Goal: Information Seeking & Learning: Learn about a topic

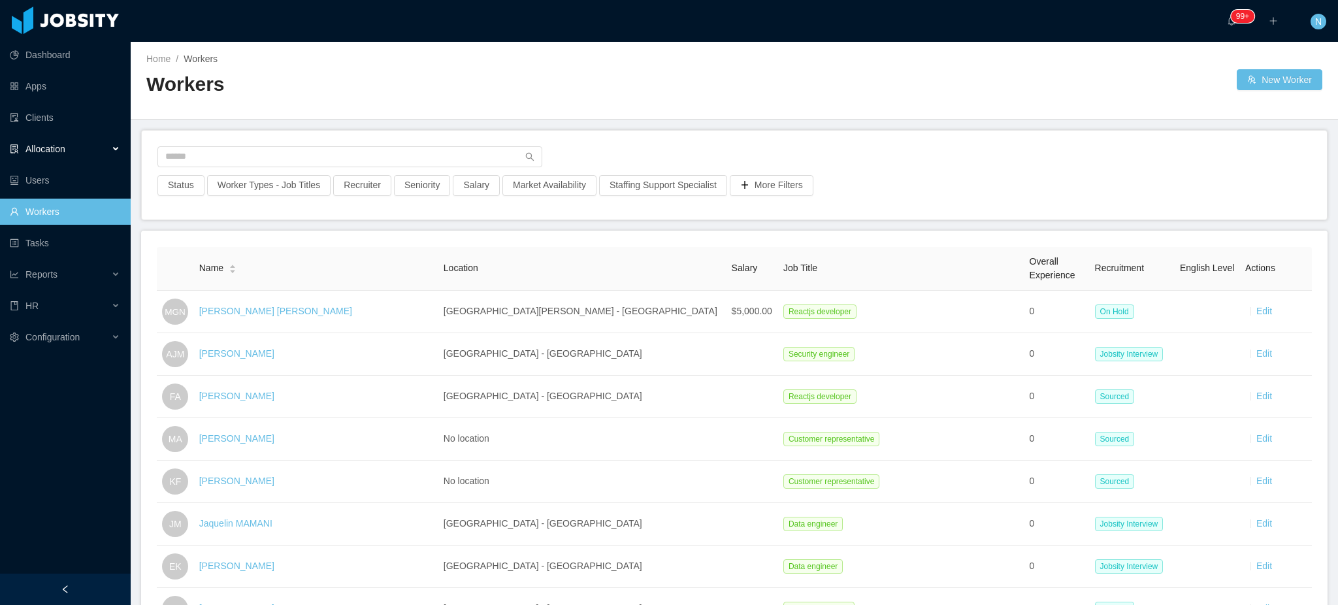
click at [69, 151] on div "Allocation" at bounding box center [65, 149] width 131 height 26
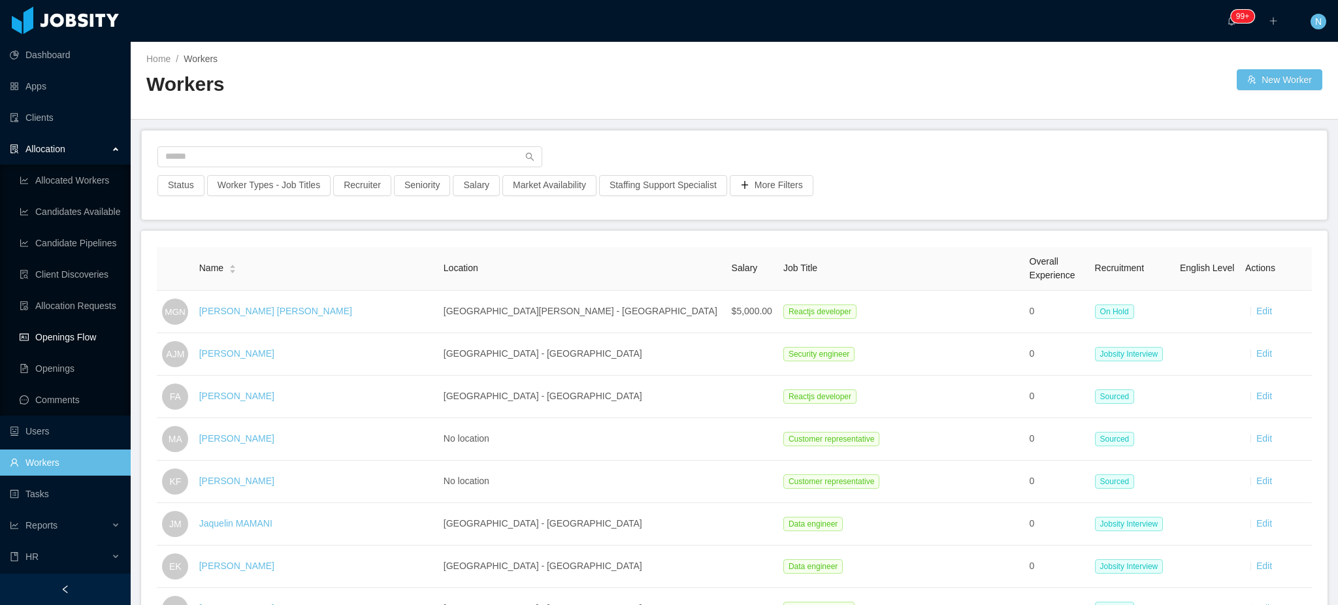
click at [76, 338] on link "Openings Flow" at bounding box center [70, 337] width 101 height 26
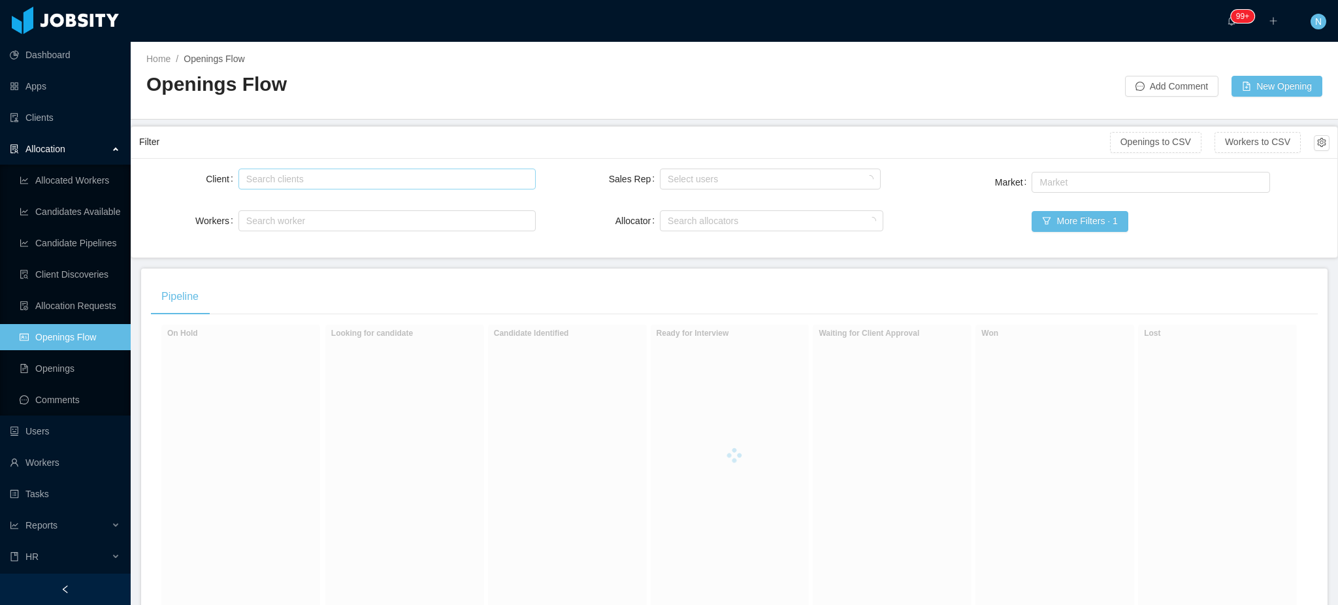
click at [305, 182] on div "Search clients" at bounding box center [384, 179] width 276 height 13
type input "******"
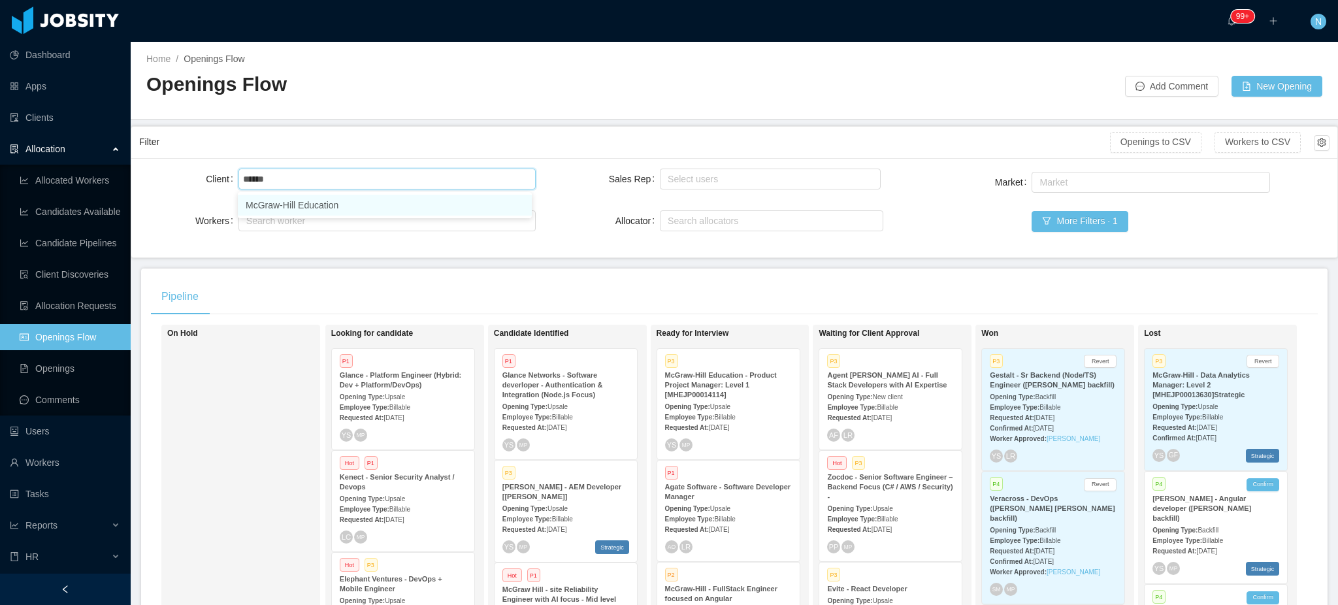
click at [311, 203] on li "McGraw-Hill Education" at bounding box center [385, 205] width 294 height 21
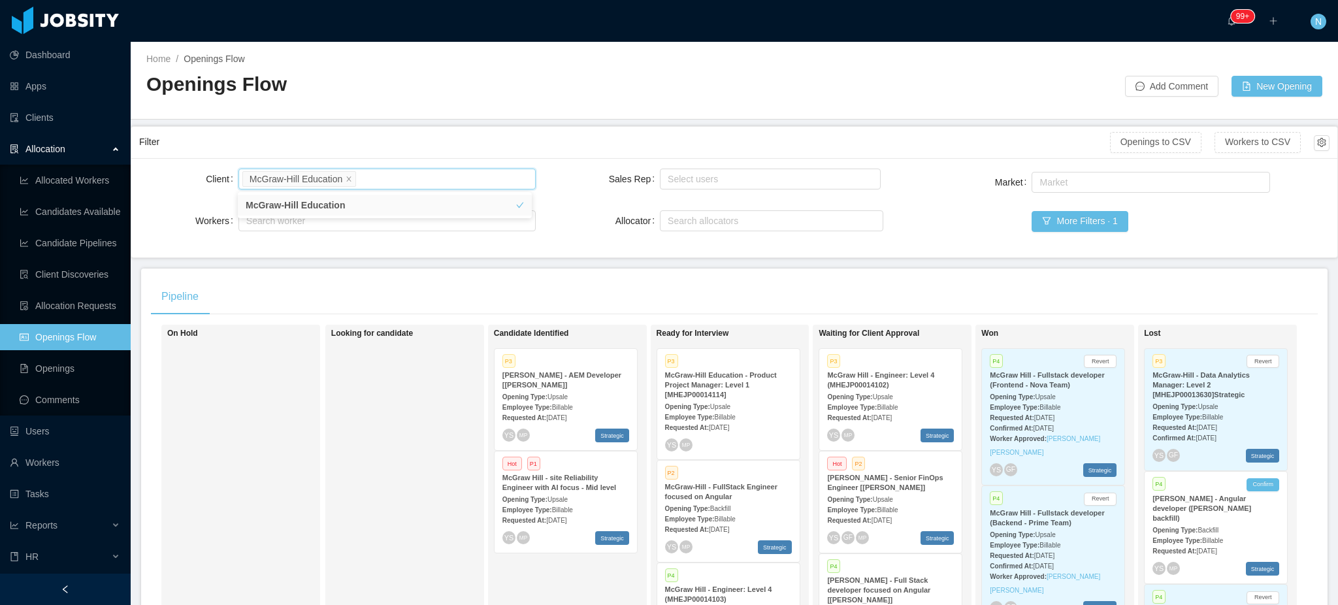
click at [625, 493] on div "Opening Type: Upsale" at bounding box center [566, 499] width 127 height 14
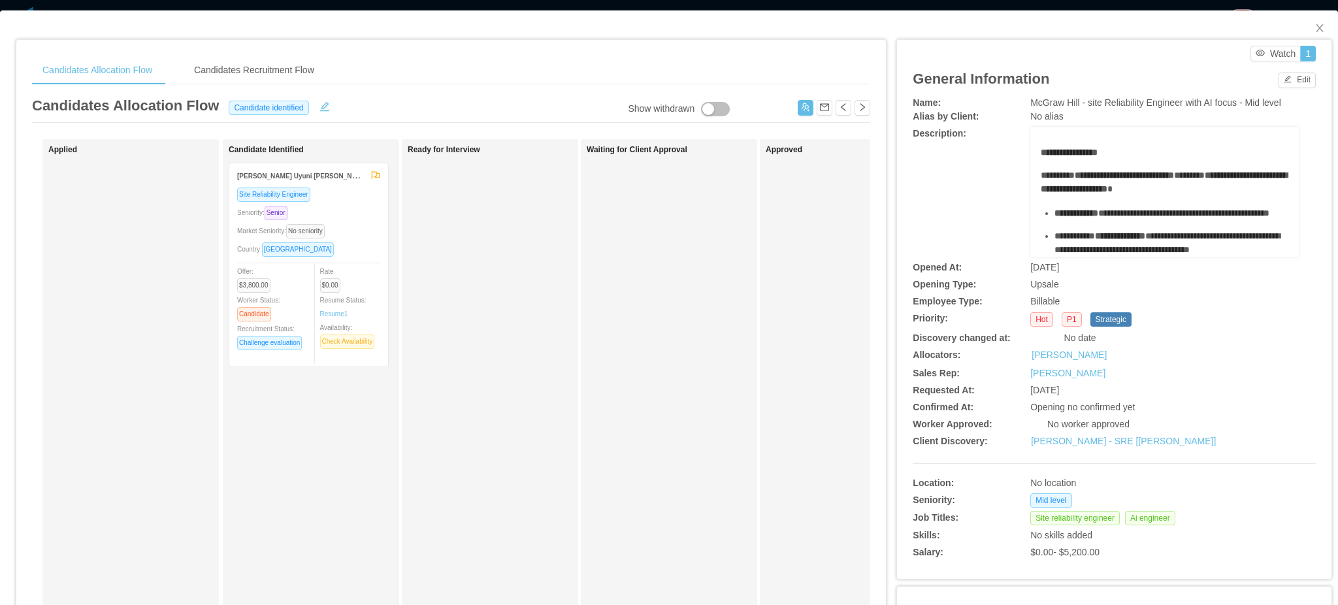
click at [1094, 105] on span "McGraw Hill - site Reliability Engineer with AI focus - Mid level" at bounding box center [1156, 102] width 251 height 10
copy span "McGraw Hill - site Reliability Engineer with AI focus - Mid level"
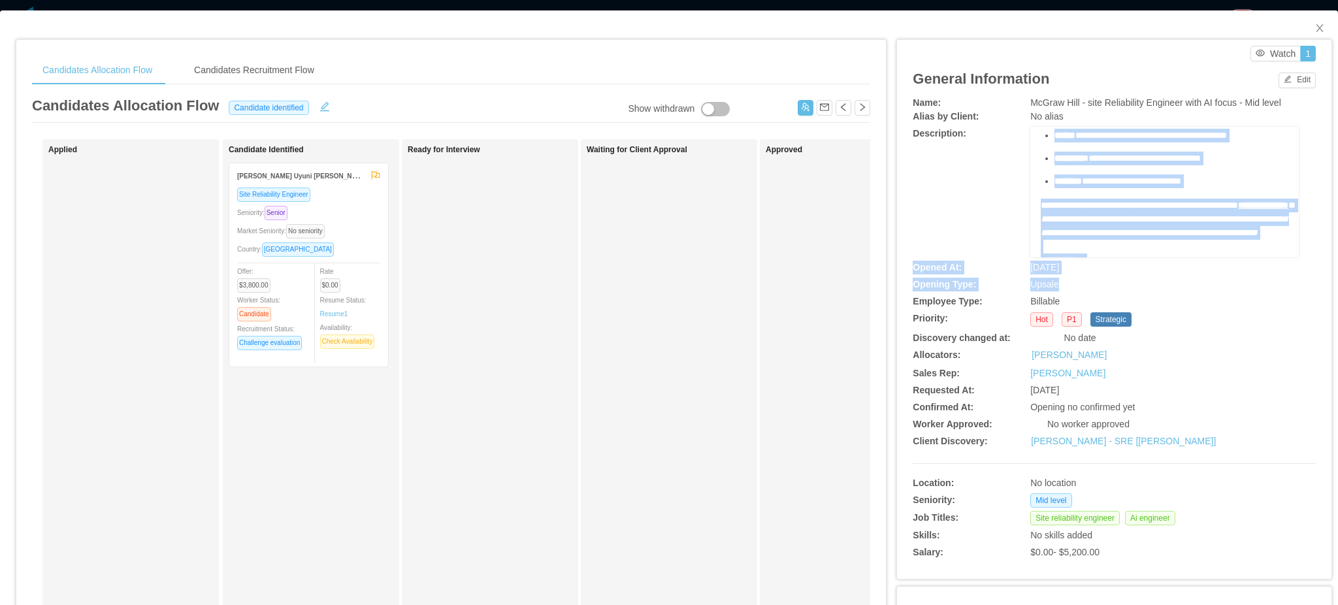
scroll to position [620, 0]
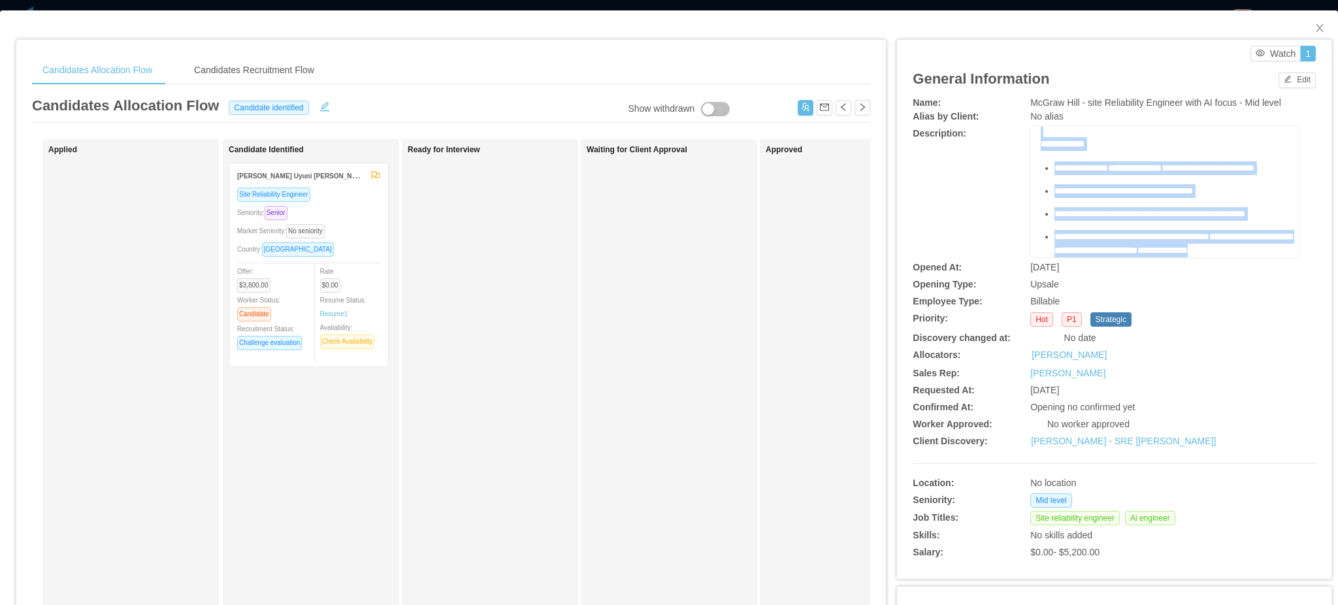
drag, startPoint x: 1032, startPoint y: 150, endPoint x: 1172, endPoint y: 254, distance: 174.2
copy div "**********"
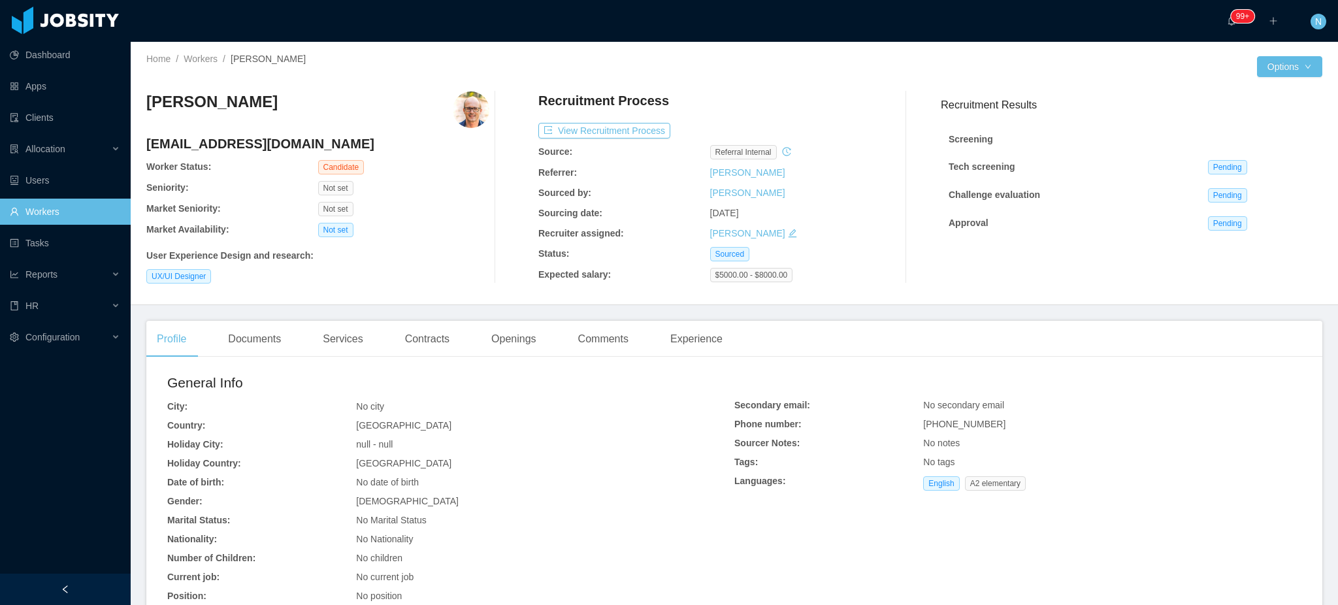
click at [935, 427] on span "+5548984218590" at bounding box center [964, 424] width 82 height 10
copy span "+5548984218590"
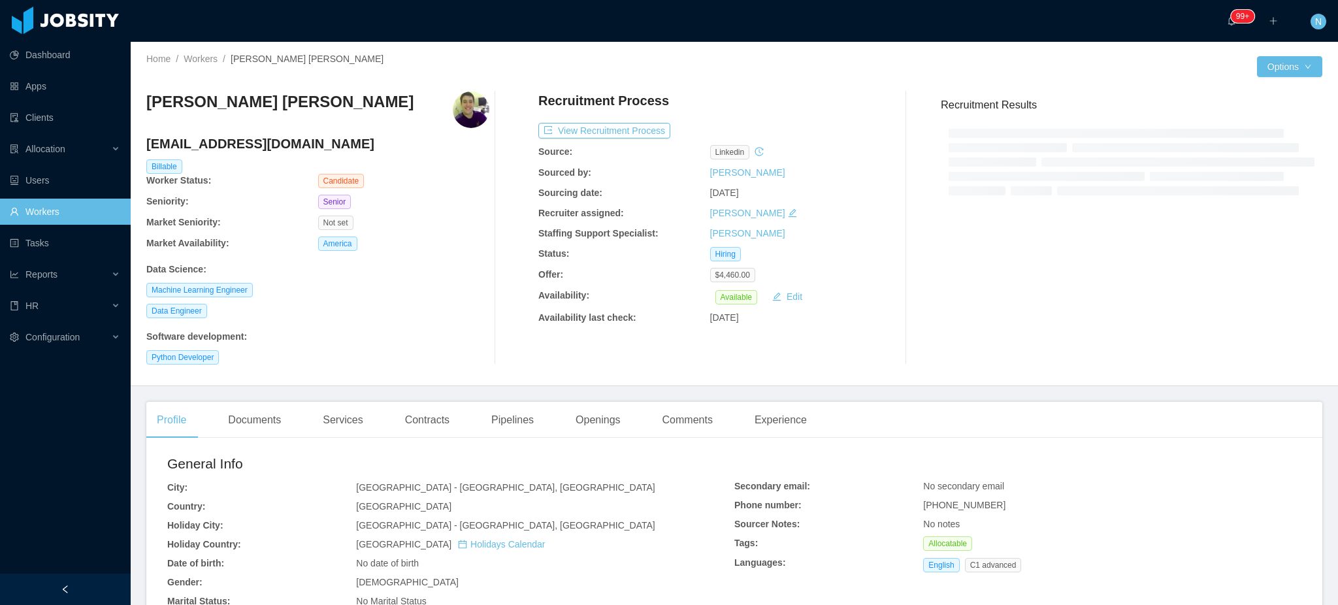
click at [242, 140] on h4 "[EMAIL_ADDRESS][DOMAIN_NAME]" at bounding box center [317, 144] width 343 height 18
copy h4 "[EMAIL_ADDRESS][DOMAIN_NAME]"
click at [263, 427] on div "Documents" at bounding box center [255, 420] width 74 height 37
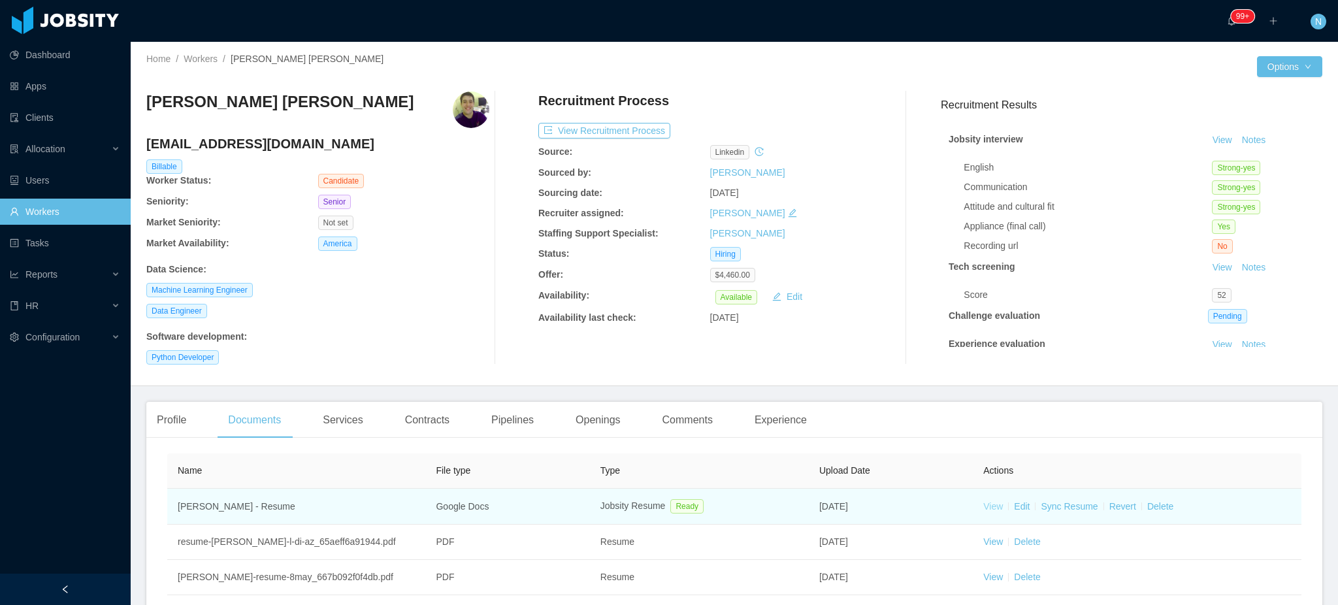
click at [984, 512] on link "View" at bounding box center [994, 506] width 20 height 10
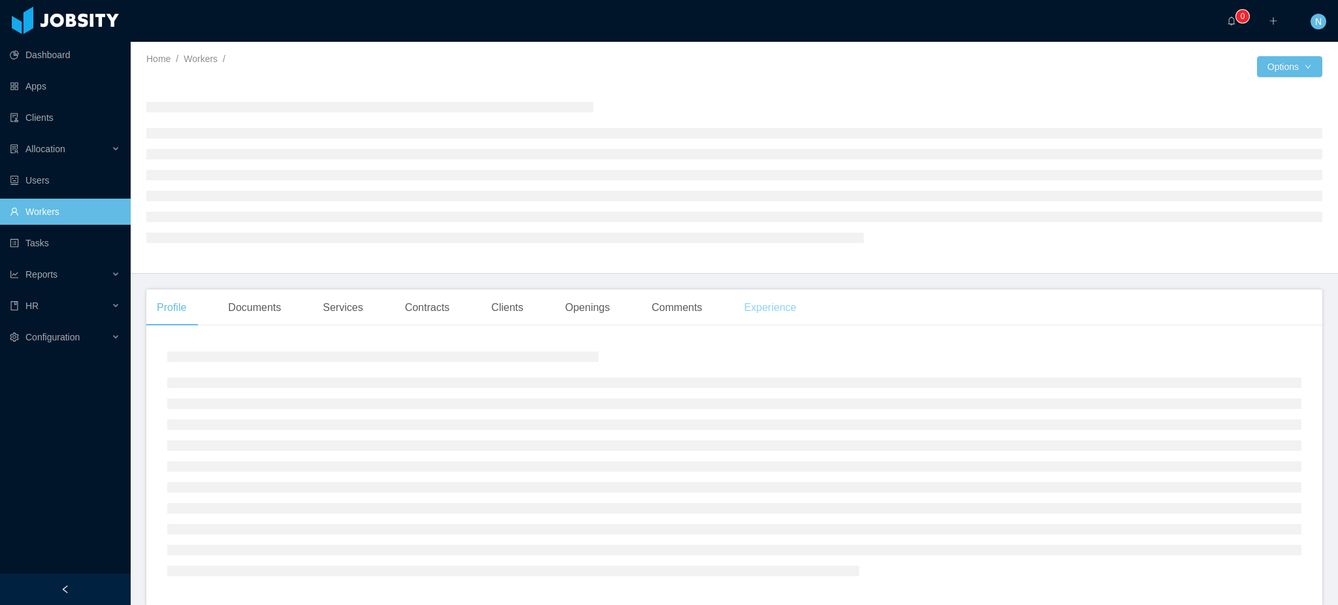
click at [749, 312] on div "Experience" at bounding box center [770, 308] width 73 height 37
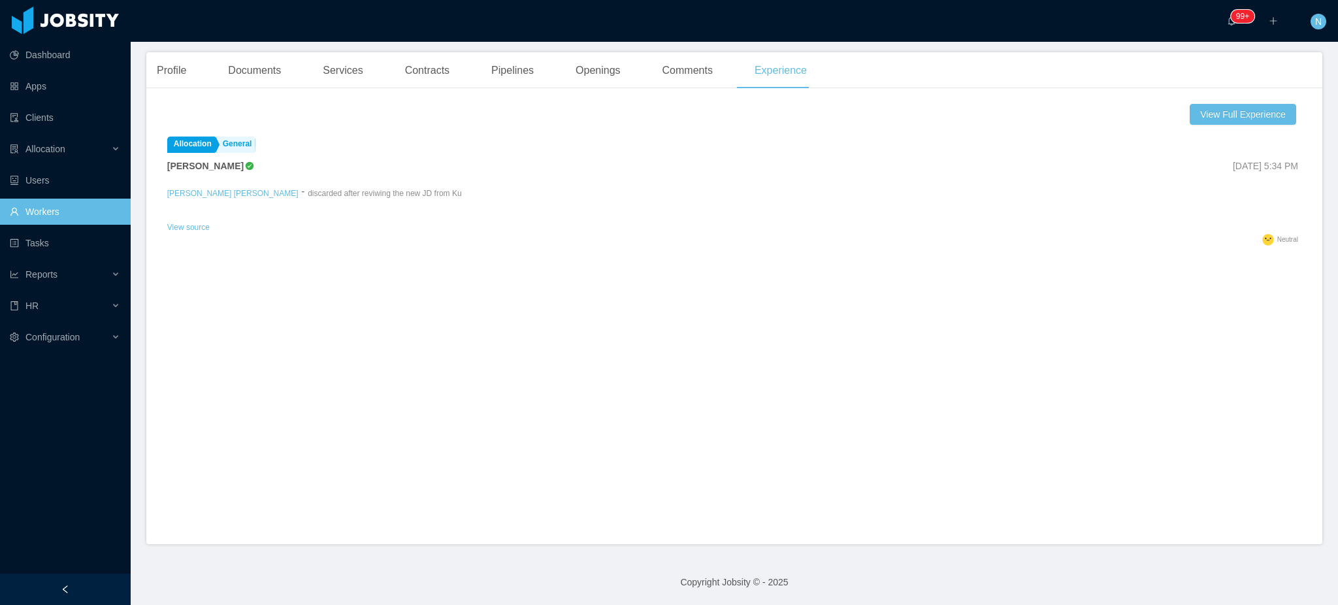
scroll to position [6, 0]
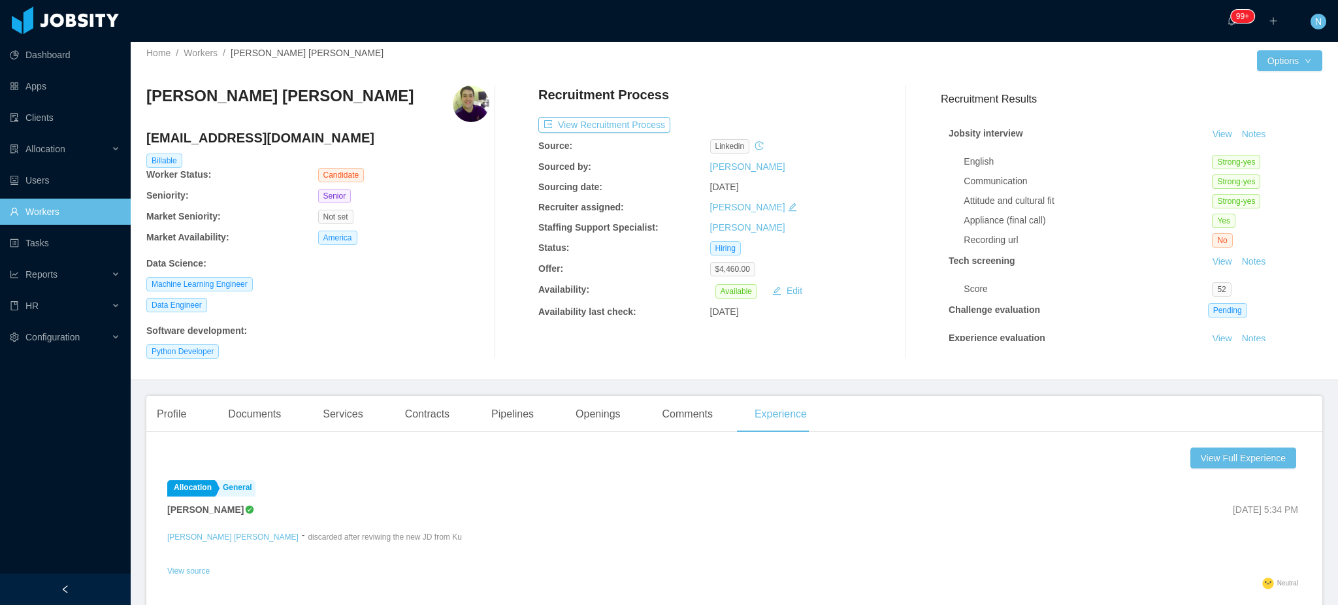
click at [265, 141] on h4 "[EMAIL_ADDRESS][DOMAIN_NAME]" at bounding box center [317, 138] width 343 height 18
click at [233, 144] on h4 "[EMAIL_ADDRESS][DOMAIN_NAME]" at bounding box center [317, 138] width 343 height 18
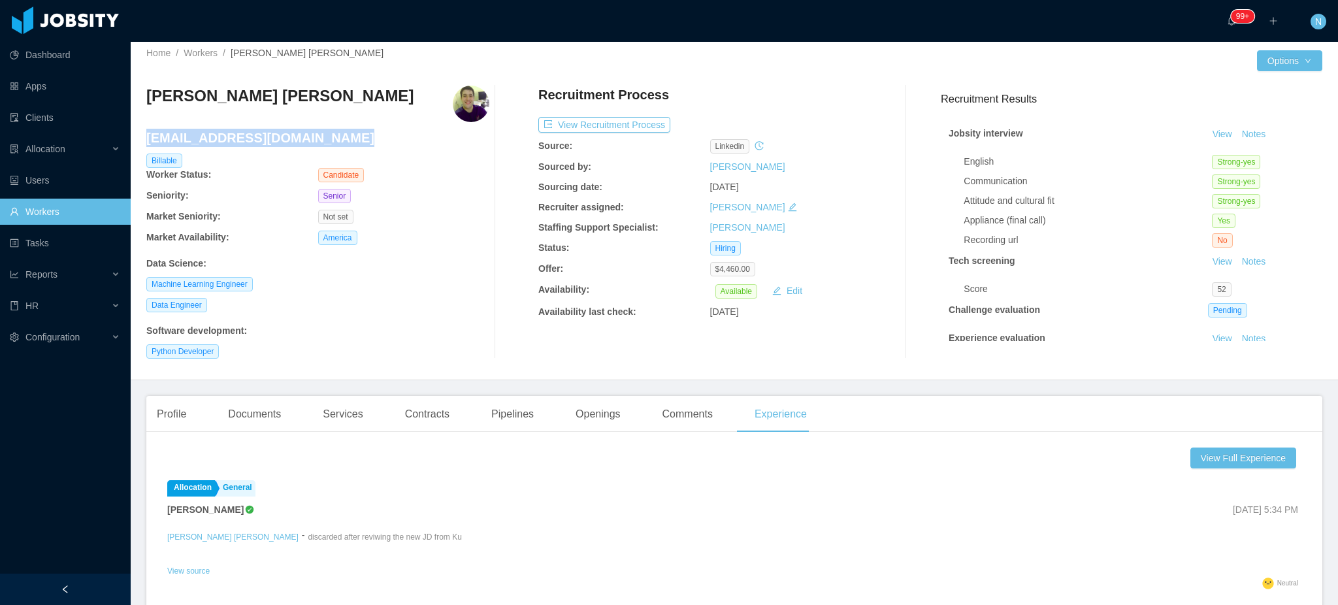
click at [233, 144] on h4 "[EMAIL_ADDRESS][DOMAIN_NAME]" at bounding box center [317, 138] width 343 height 18
click at [251, 97] on h3 "[PERSON_NAME] [PERSON_NAME]" at bounding box center [279, 96] width 267 height 21
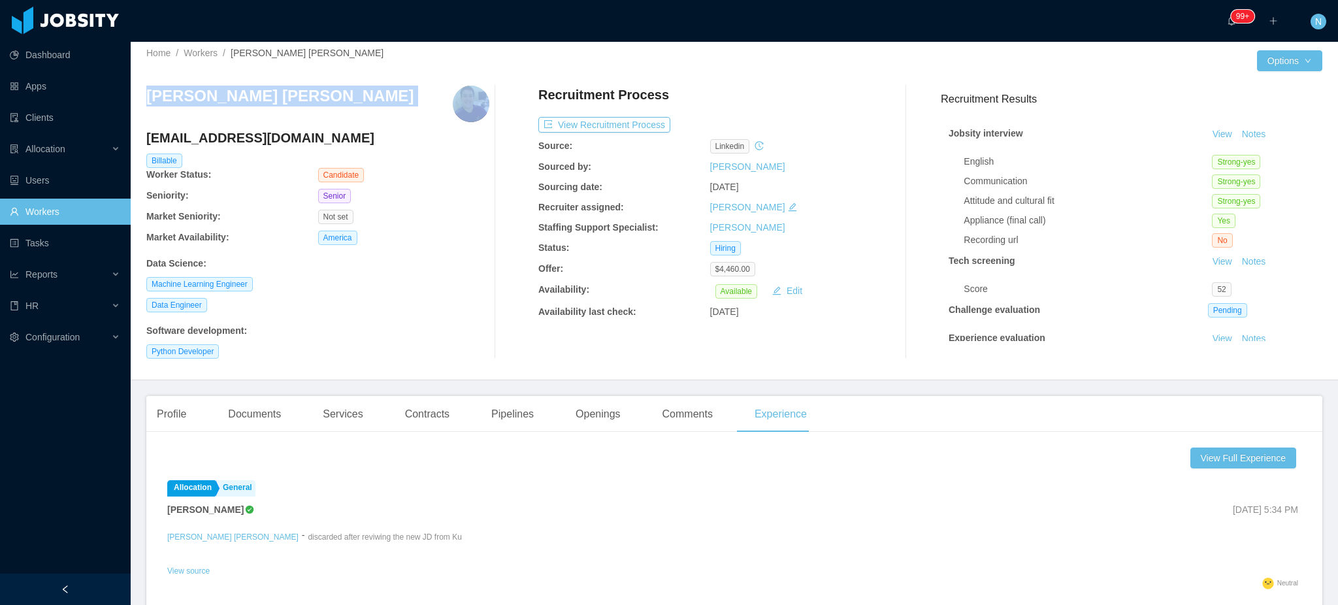
click at [251, 97] on h3 "[PERSON_NAME] [PERSON_NAME]" at bounding box center [279, 96] width 267 height 21
copy h3 "[PERSON_NAME] [PERSON_NAME]"
click at [256, 419] on div "Documents" at bounding box center [255, 414] width 74 height 37
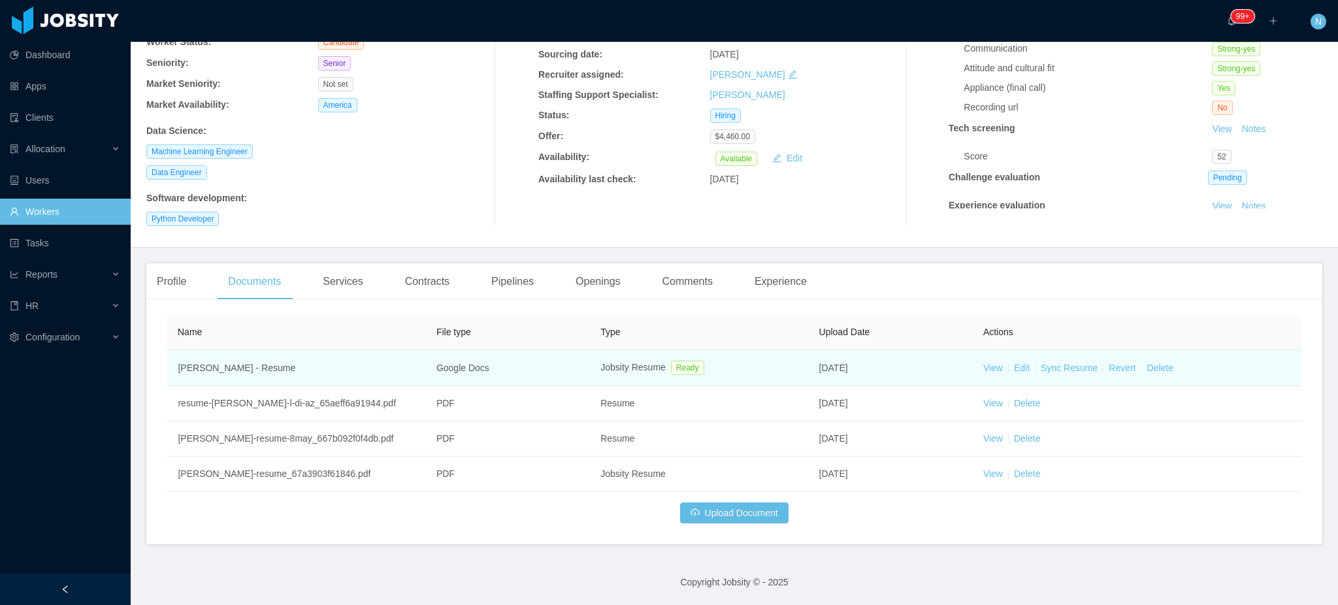
scroll to position [144, 0]
click at [984, 365] on link "View" at bounding box center [994, 368] width 20 height 10
